Goal: Check status: Check status

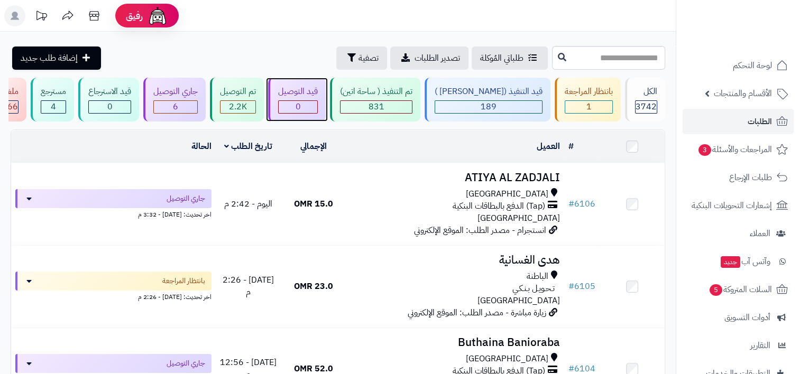
click at [301, 106] on span "0" at bounding box center [298, 106] width 5 height 13
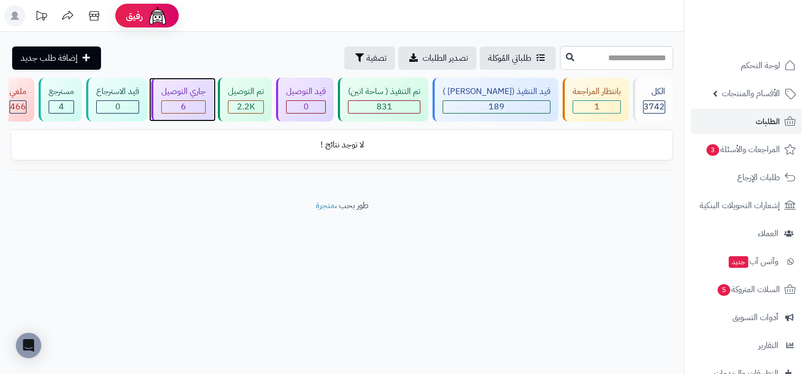
click at [190, 106] on div "6" at bounding box center [183, 107] width 43 height 12
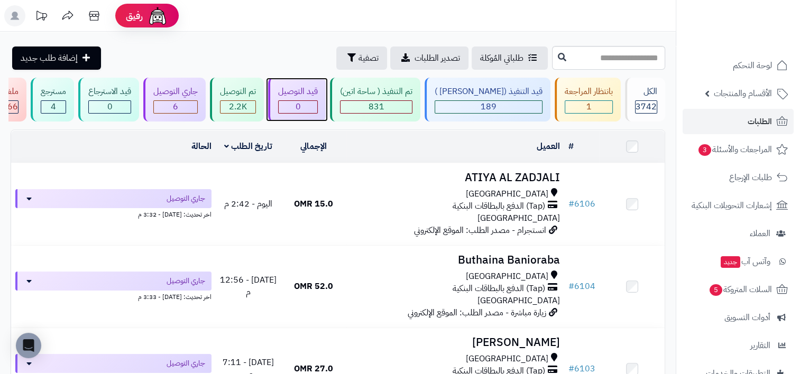
click at [317, 109] on div "0" at bounding box center [298, 107] width 39 height 12
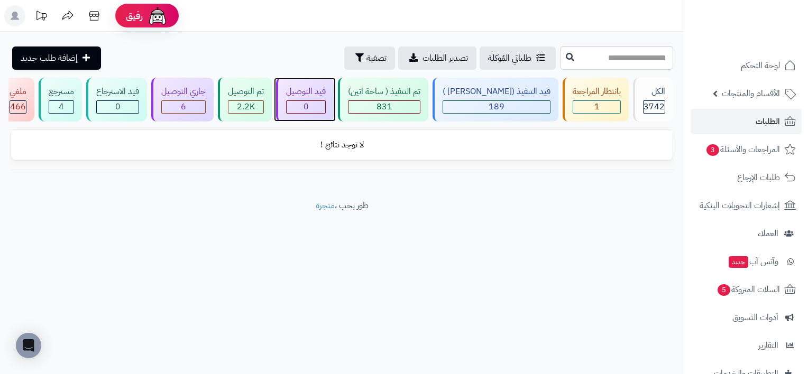
click at [322, 99] on div "قيد التوصيل 0" at bounding box center [305, 100] width 58 height 44
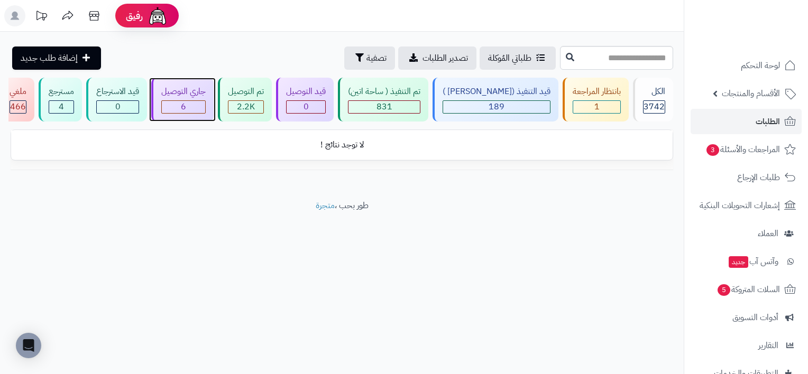
click at [186, 100] on span "6" at bounding box center [183, 106] width 5 height 13
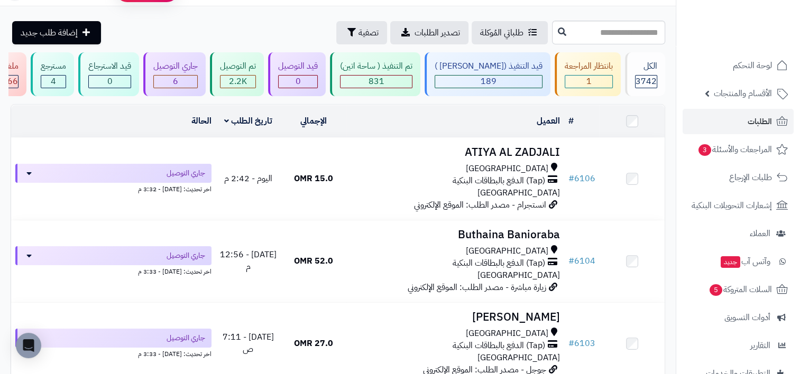
scroll to position [6, 0]
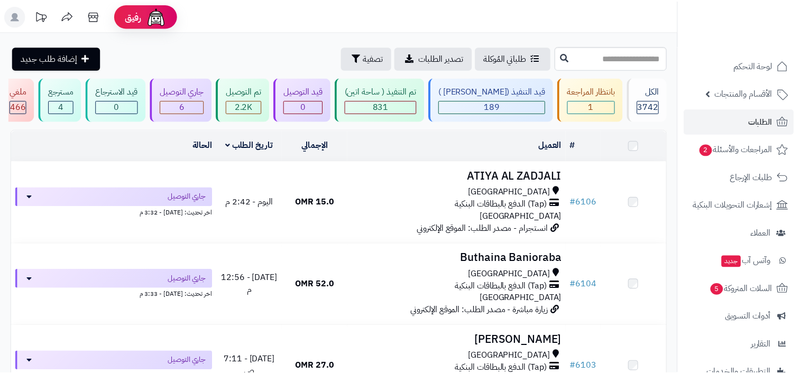
scroll to position [6, 0]
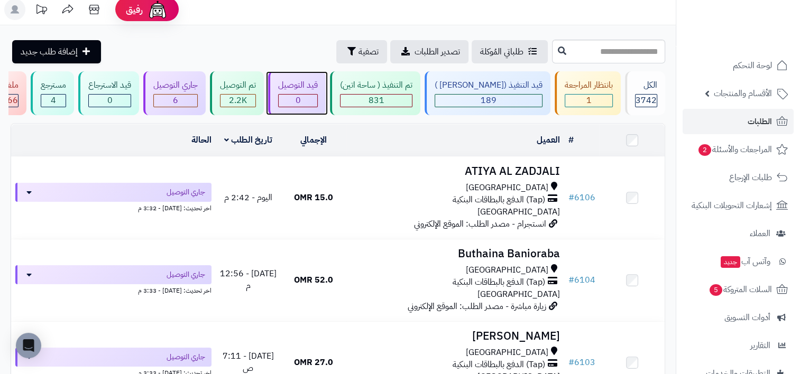
click at [318, 90] on div "قيد التوصيل" at bounding box center [298, 85] width 40 height 12
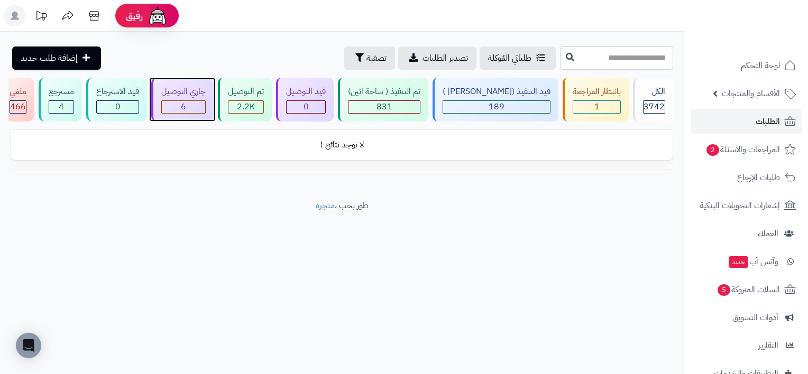
click at [191, 103] on div "6" at bounding box center [183, 107] width 43 height 12
